Goal: Find specific page/section: Find specific page/section

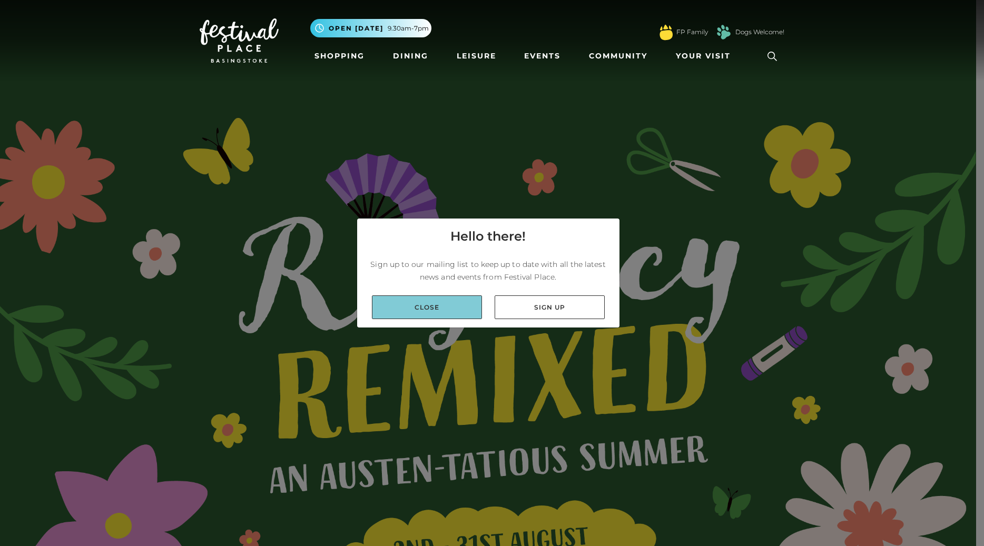
click at [448, 311] on link "Close" at bounding box center [427, 307] width 110 height 24
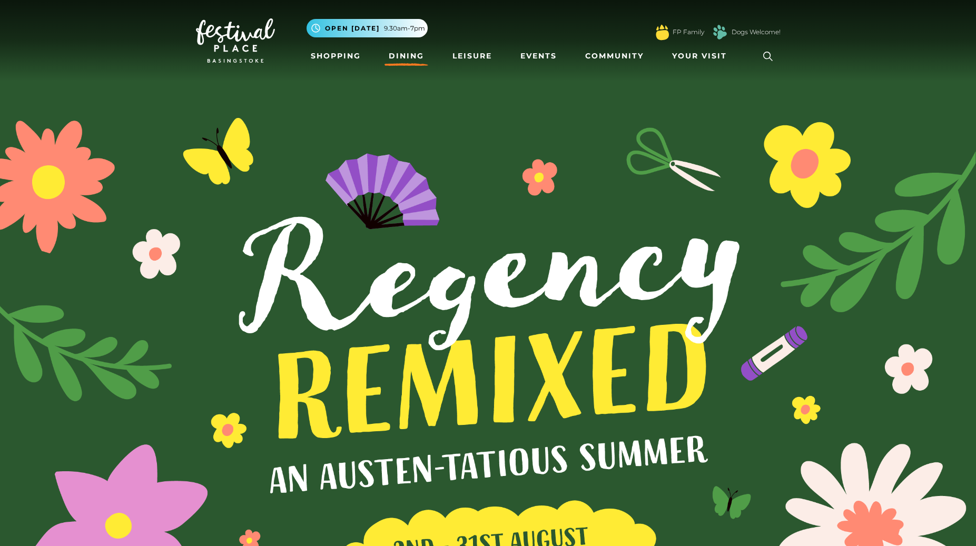
click at [404, 55] on link "Dining" at bounding box center [406, 55] width 44 height 19
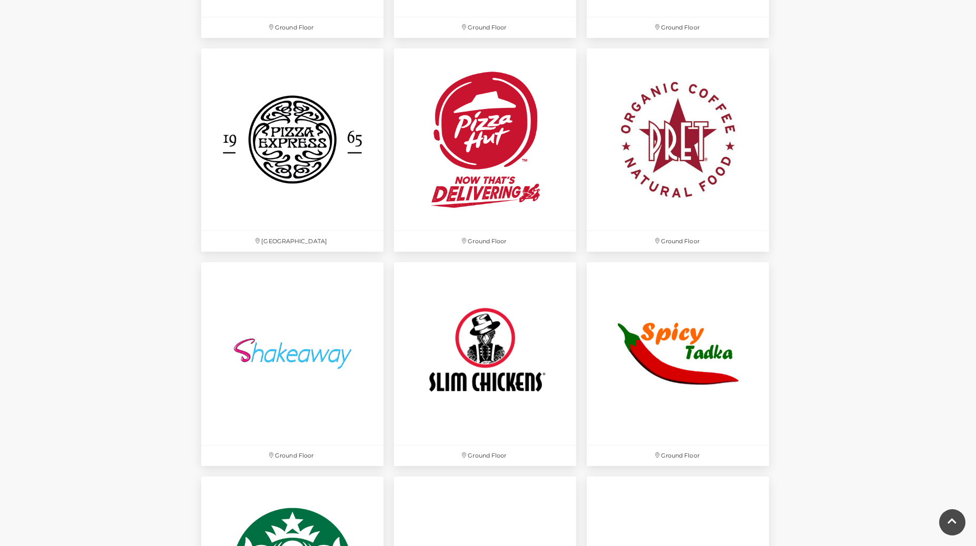
scroll to position [3054, 0]
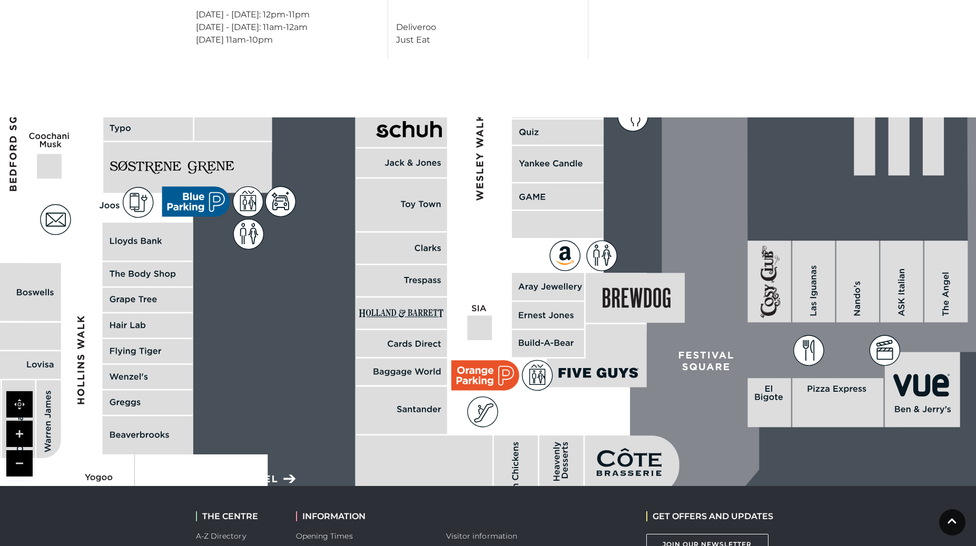
scroll to position [579, 0]
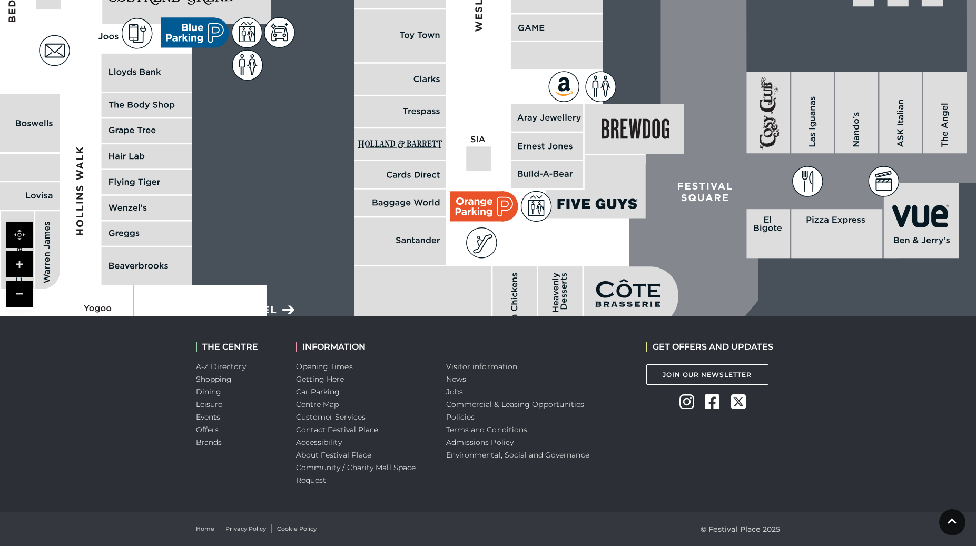
click at [618, 121] on rect at bounding box center [633, 129] width 99 height 50
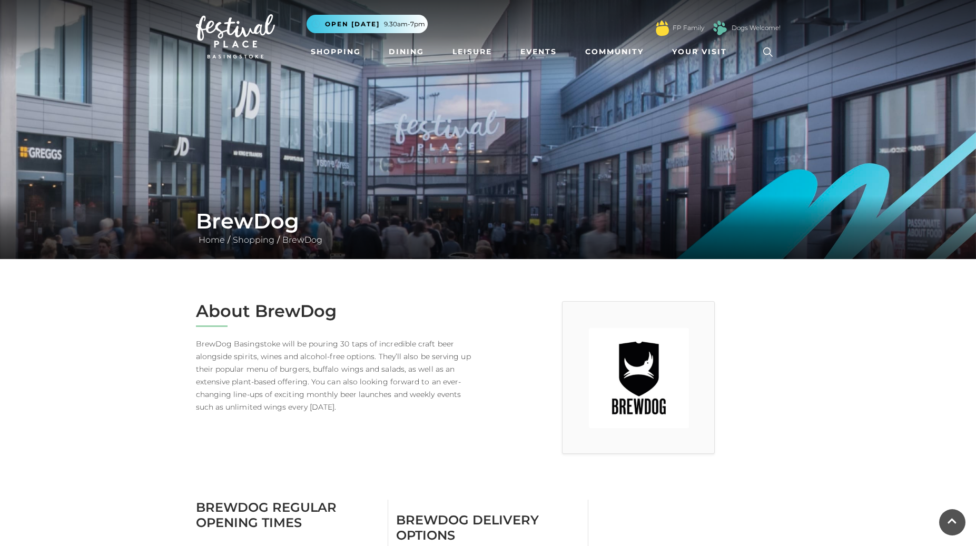
scroll to position [0, 0]
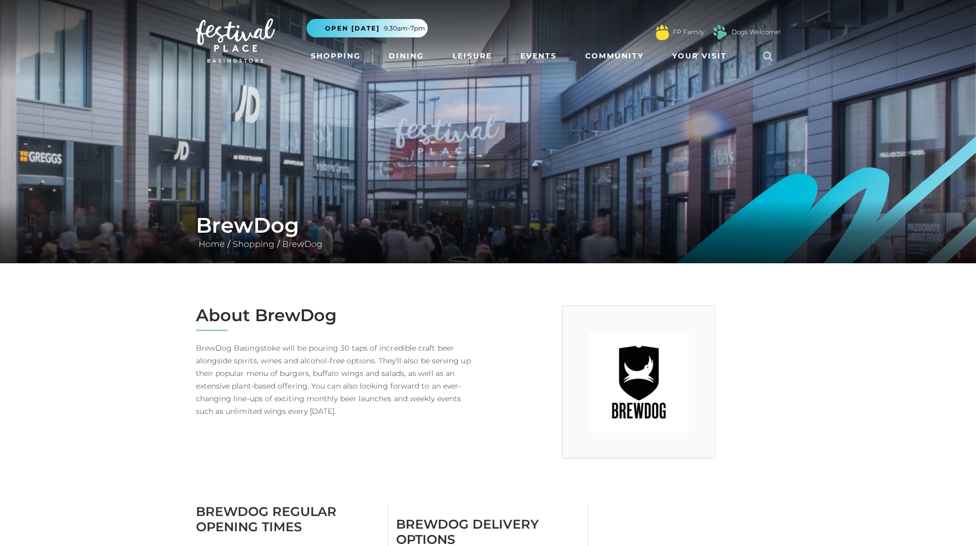
click at [649, 393] on img at bounding box center [639, 382] width 100 height 100
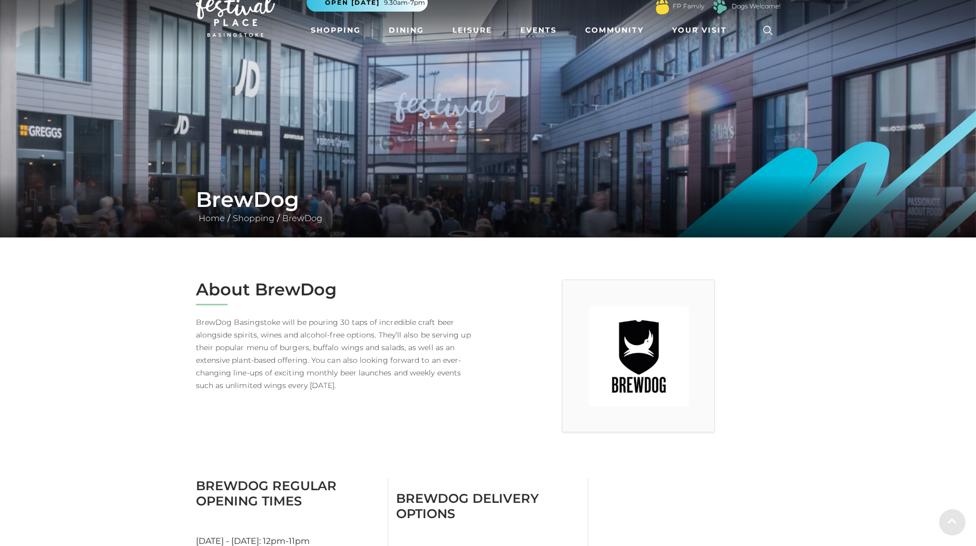
scroll to position [158, 0]
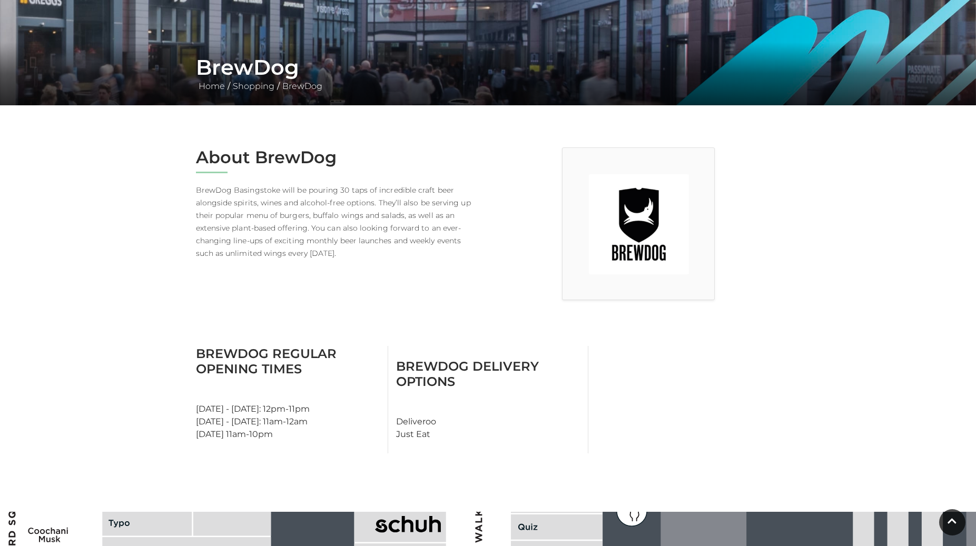
click at [261, 386] on div "BrewDog Regular Opening Times [DATE] - [DATE]: 12pm-11pm [DATE] - [DATE]: 11am-…" at bounding box center [288, 399] width 200 height 107
click at [260, 372] on h3 "BrewDog Regular Opening Times" at bounding box center [288, 361] width 184 height 31
click at [428, 417] on div "BrewDog Delivery Options Deliveroo Just Eat" at bounding box center [488, 399] width 200 height 107
click at [447, 374] on h3 "BrewDog Delivery Options" at bounding box center [488, 374] width 184 height 31
drag, startPoint x: 237, startPoint y: 410, endPoint x: 250, endPoint y: 410, distance: 13.2
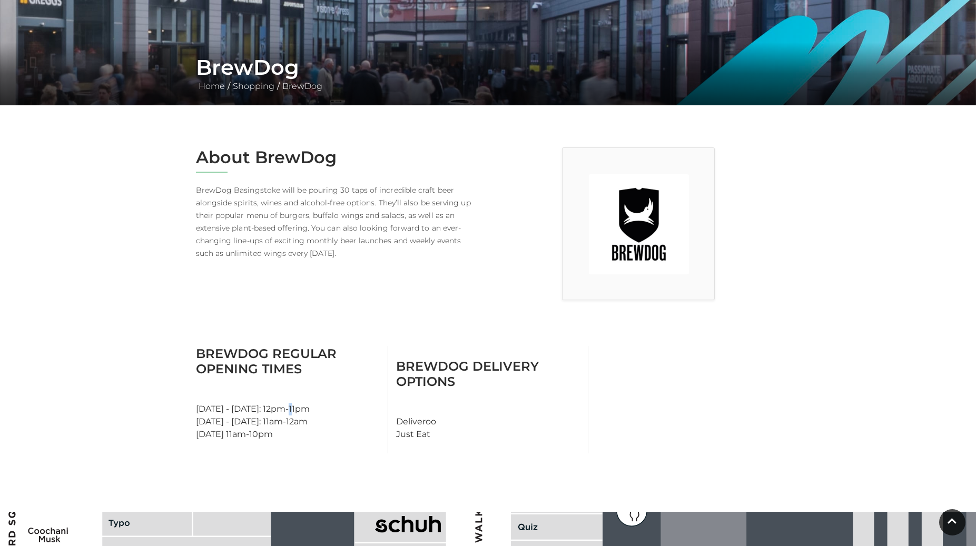
click at [249, 410] on div "BrewDog Regular Opening Times [DATE] - [DATE]: 12pm-11pm [DATE] - [DATE]: 11am-…" at bounding box center [288, 399] width 200 height 107
drag, startPoint x: 250, startPoint y: 410, endPoint x: 276, endPoint y: 422, distance: 28.5
click at [276, 422] on div "BrewDog Regular Opening Times [DATE] - [DATE]: 12pm-11pm [DATE] - [DATE]: 11am-…" at bounding box center [288, 399] width 200 height 107
